Goal: Check status: Check status

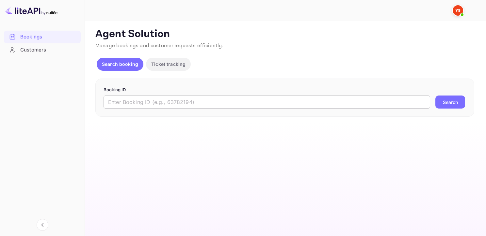
click at [162, 100] on input "text" at bounding box center [267, 102] width 327 height 13
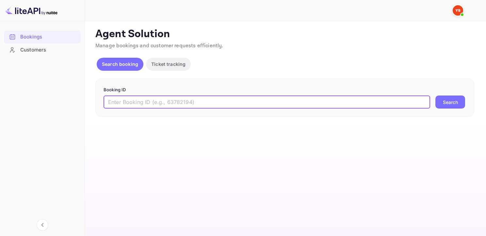
paste input "9576099"
type input "9576099"
click at [435, 96] on button "Search" at bounding box center [450, 102] width 30 height 13
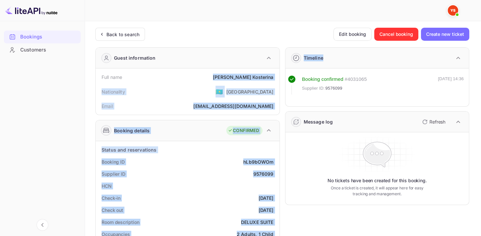
drag, startPoint x: 237, startPoint y: 75, endPoint x: 280, endPoint y: 78, distance: 42.2
click at [278, 77] on div "Full name [PERSON_NAME] Nationality 🇰🇿 [DEMOGRAPHIC_DATA] Email [EMAIL_ADDRESS]…" at bounding box center [188, 92] width 184 height 46
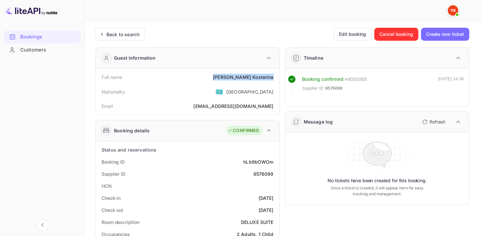
drag, startPoint x: 276, startPoint y: 76, endPoint x: 238, endPoint y: 76, distance: 37.9
click at [238, 76] on div "Full name [PERSON_NAME]" at bounding box center [187, 77] width 179 height 12
copy div "[PERSON_NAME]"
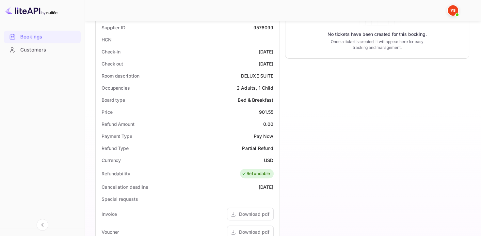
scroll to position [163, 0]
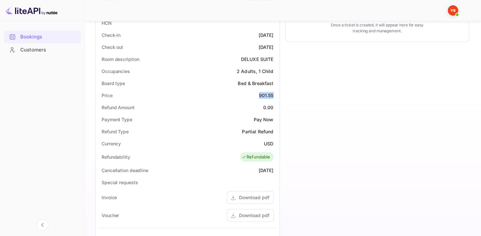
drag, startPoint x: 274, startPoint y: 95, endPoint x: 253, endPoint y: 97, distance: 21.0
click at [253, 97] on div "Price 901.55" at bounding box center [187, 95] width 179 height 12
copy div "901.55"
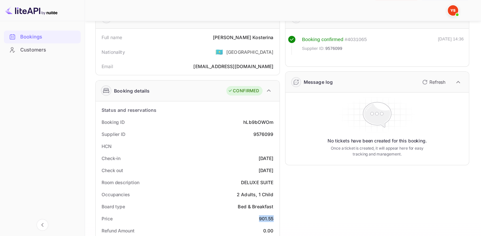
scroll to position [0, 0]
